Goal: Transaction & Acquisition: Purchase product/service

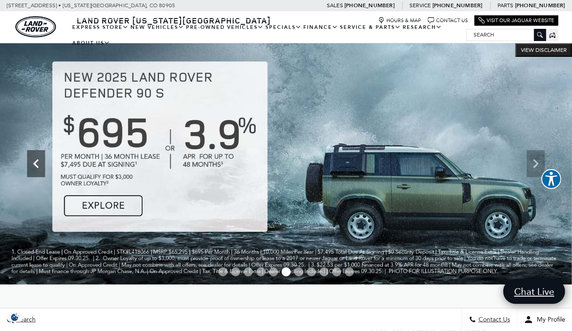
click at [27, 160] on icon "Previous" at bounding box center [36, 164] width 18 height 18
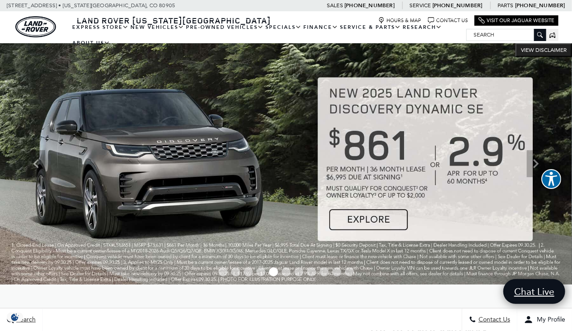
click at [366, 218] on img at bounding box center [286, 163] width 572 height 241
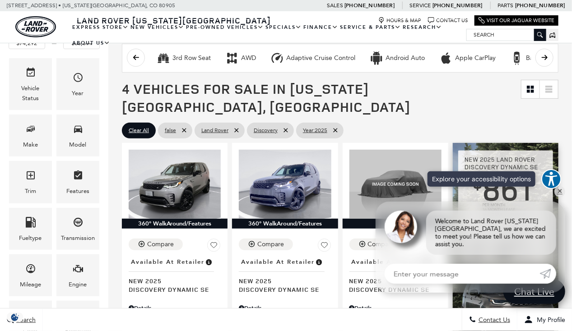
scroll to position [130, 0]
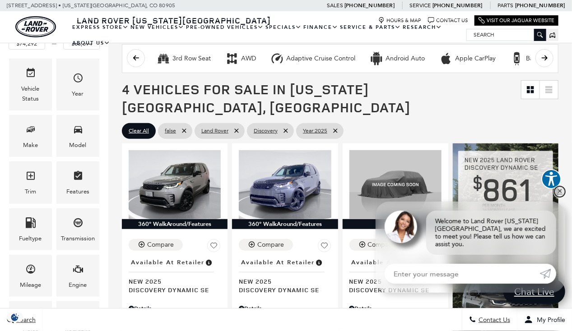
click at [556, 197] on link "✕" at bounding box center [559, 191] width 11 height 11
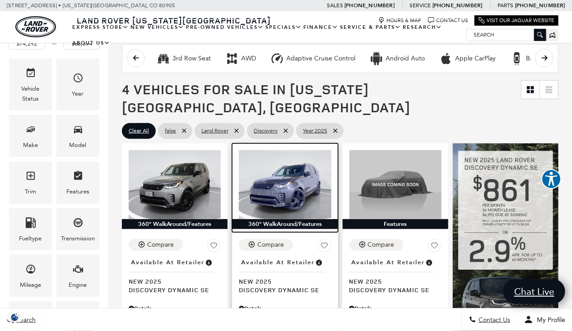
click at [278, 166] on img at bounding box center [285, 184] width 92 height 69
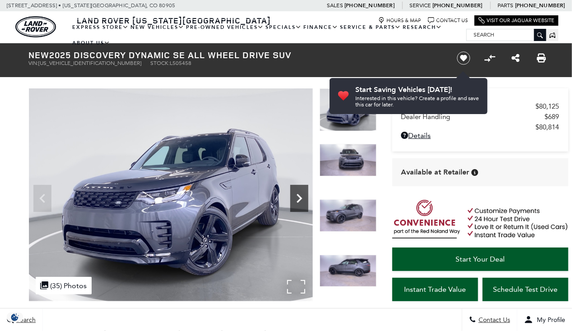
click at [300, 199] on icon "Next" at bounding box center [298, 198] width 5 height 9
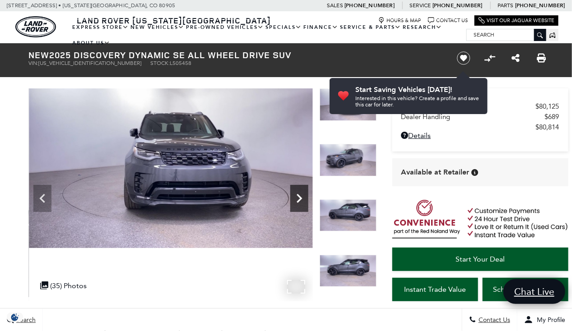
click at [300, 199] on icon "Next" at bounding box center [298, 198] width 5 height 9
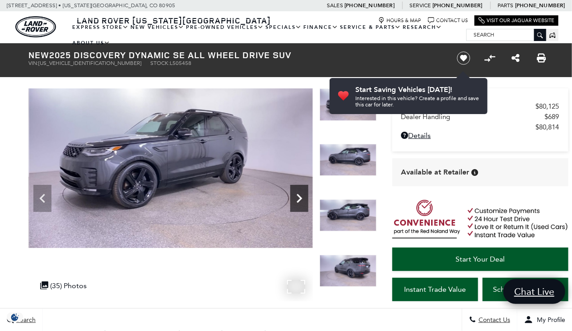
click at [300, 199] on icon "Next" at bounding box center [298, 198] width 5 height 9
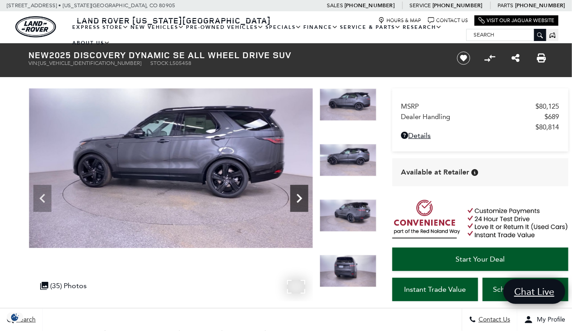
click at [300, 199] on icon "Next" at bounding box center [298, 198] width 5 height 9
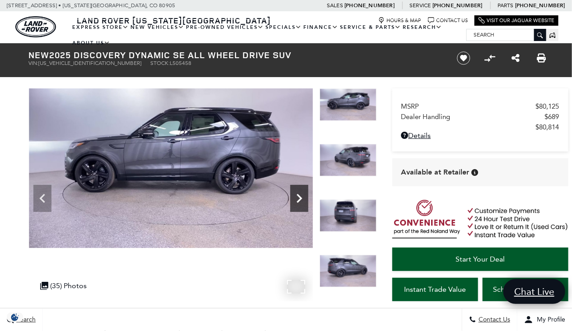
click at [300, 199] on icon "Next" at bounding box center [298, 198] width 5 height 9
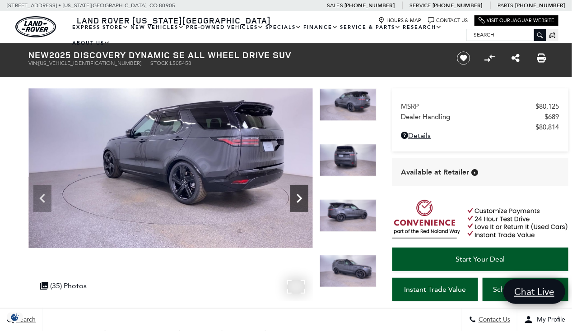
click at [300, 199] on icon "Next" at bounding box center [298, 198] width 5 height 9
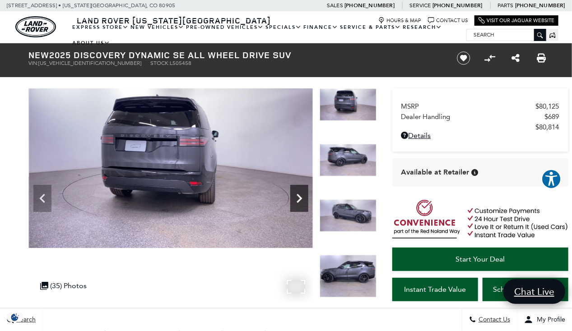
click at [297, 192] on icon "Next" at bounding box center [299, 199] width 18 height 18
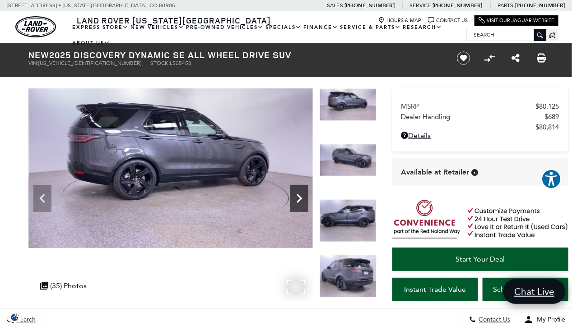
click at [297, 192] on icon "Next" at bounding box center [299, 199] width 18 height 18
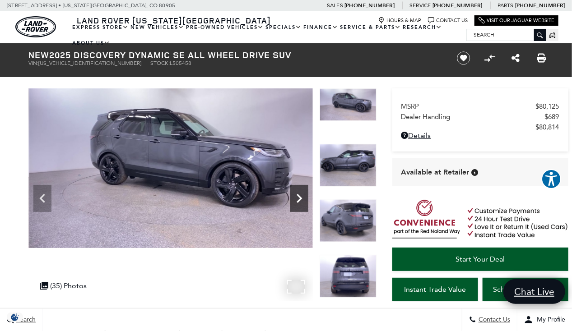
click at [297, 192] on icon "Next" at bounding box center [299, 199] width 18 height 18
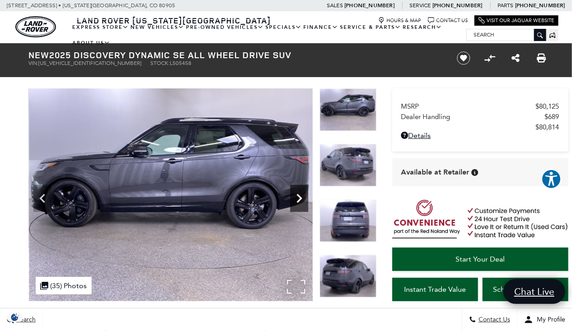
click at [297, 192] on icon "Next" at bounding box center [299, 199] width 18 height 18
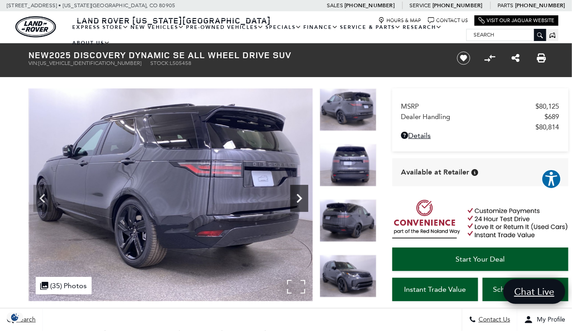
click at [297, 192] on icon "Next" at bounding box center [299, 199] width 18 height 18
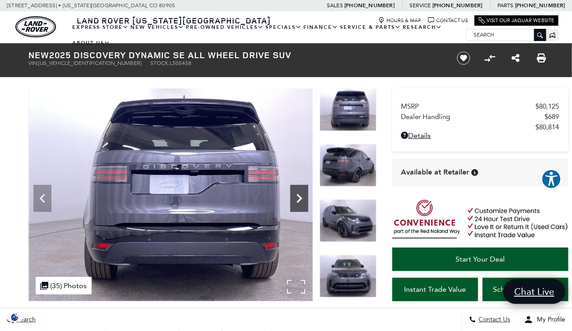
click at [297, 192] on icon "Next" at bounding box center [299, 199] width 18 height 18
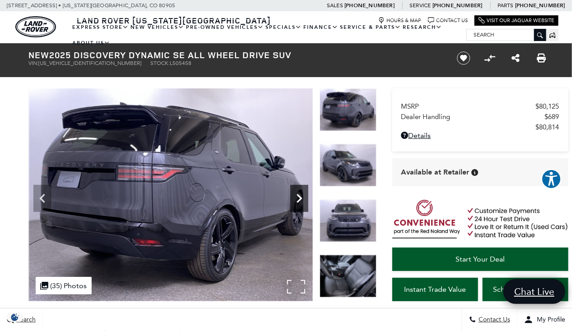
click at [297, 192] on icon "Next" at bounding box center [299, 199] width 18 height 18
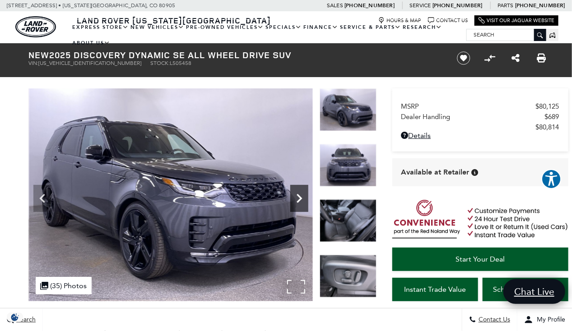
click at [297, 192] on icon "Next" at bounding box center [299, 199] width 18 height 18
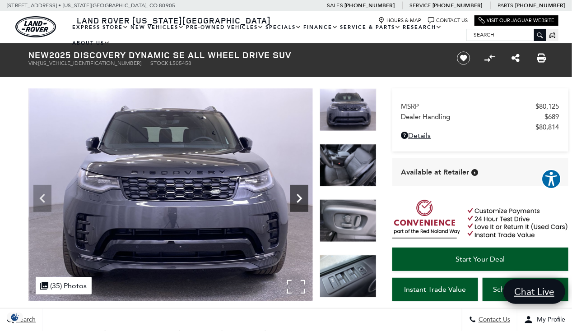
click at [297, 192] on icon "Next" at bounding box center [299, 199] width 18 height 18
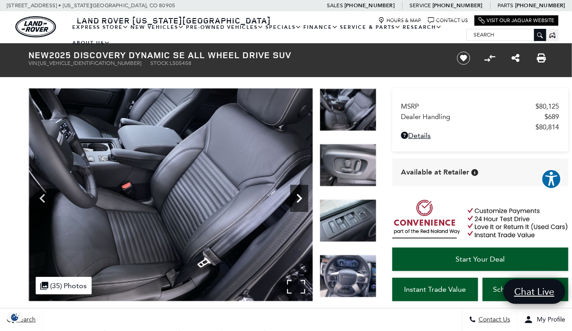
click at [297, 192] on icon "Next" at bounding box center [299, 199] width 18 height 18
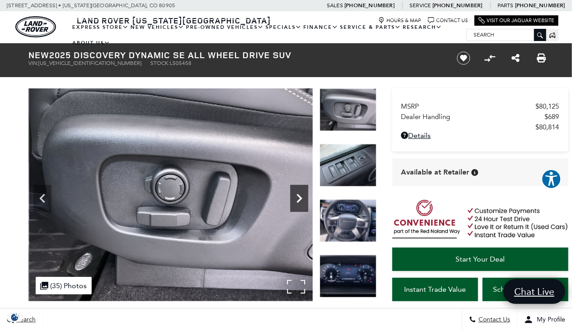
click at [297, 192] on icon "Next" at bounding box center [299, 199] width 18 height 18
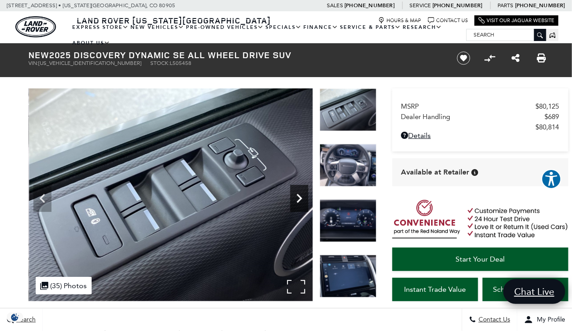
click at [297, 192] on icon "Next" at bounding box center [299, 199] width 18 height 18
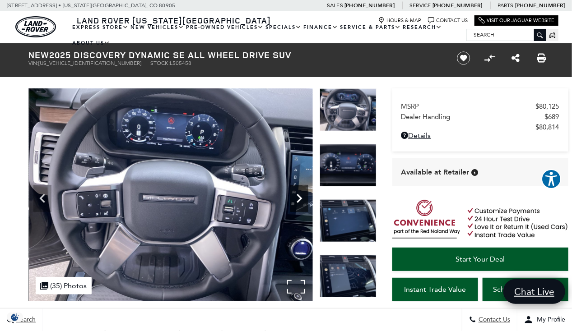
click at [297, 192] on icon "Next" at bounding box center [299, 199] width 18 height 18
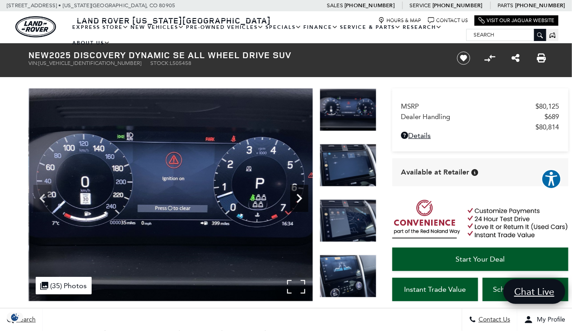
click at [297, 192] on icon "Next" at bounding box center [299, 199] width 18 height 18
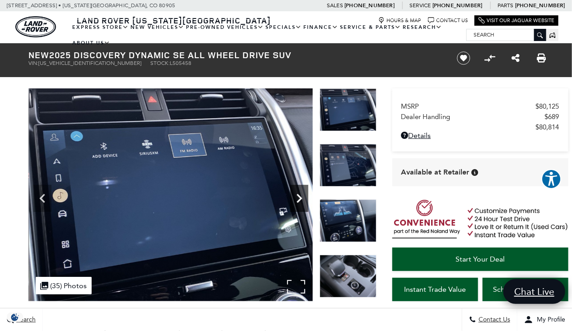
click at [297, 192] on icon "Next" at bounding box center [299, 199] width 18 height 18
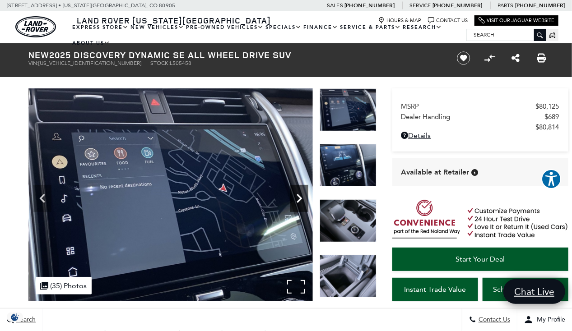
click at [297, 192] on icon "Next" at bounding box center [299, 199] width 18 height 18
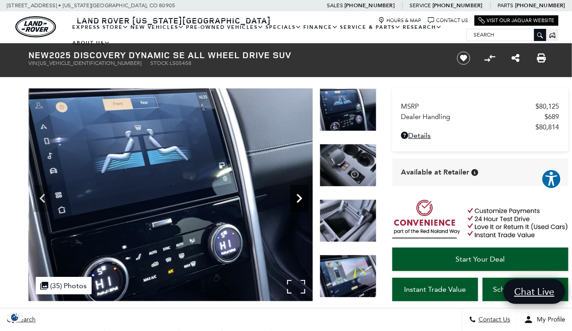
click at [297, 192] on icon "Next" at bounding box center [299, 199] width 18 height 18
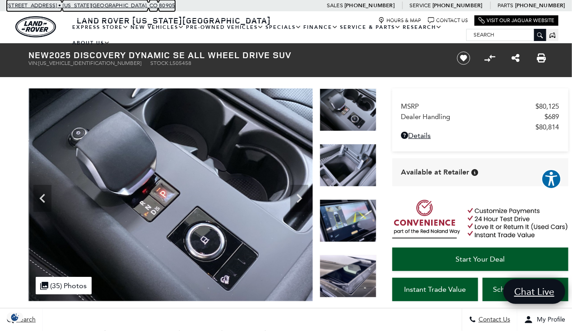
click at [51, 5] on span "[STREET_ADDRESS] •" at bounding box center [34, 5] width 55 height 11
